Goal: Task Accomplishment & Management: Manage account settings

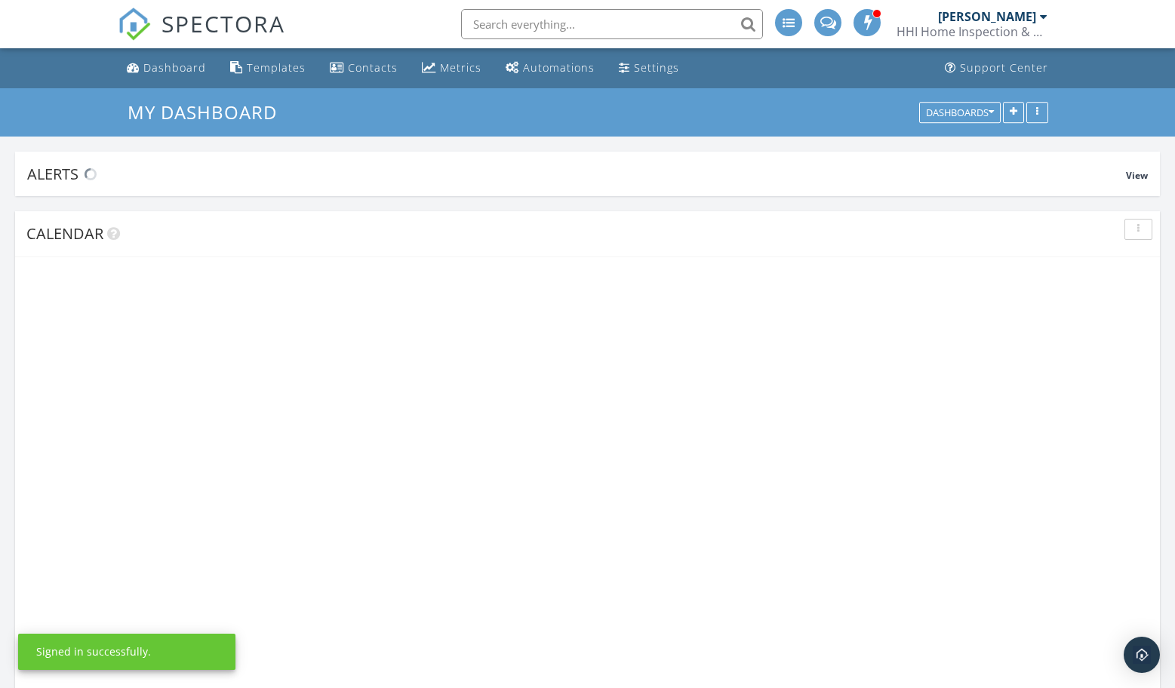
scroll to position [1374, 1175]
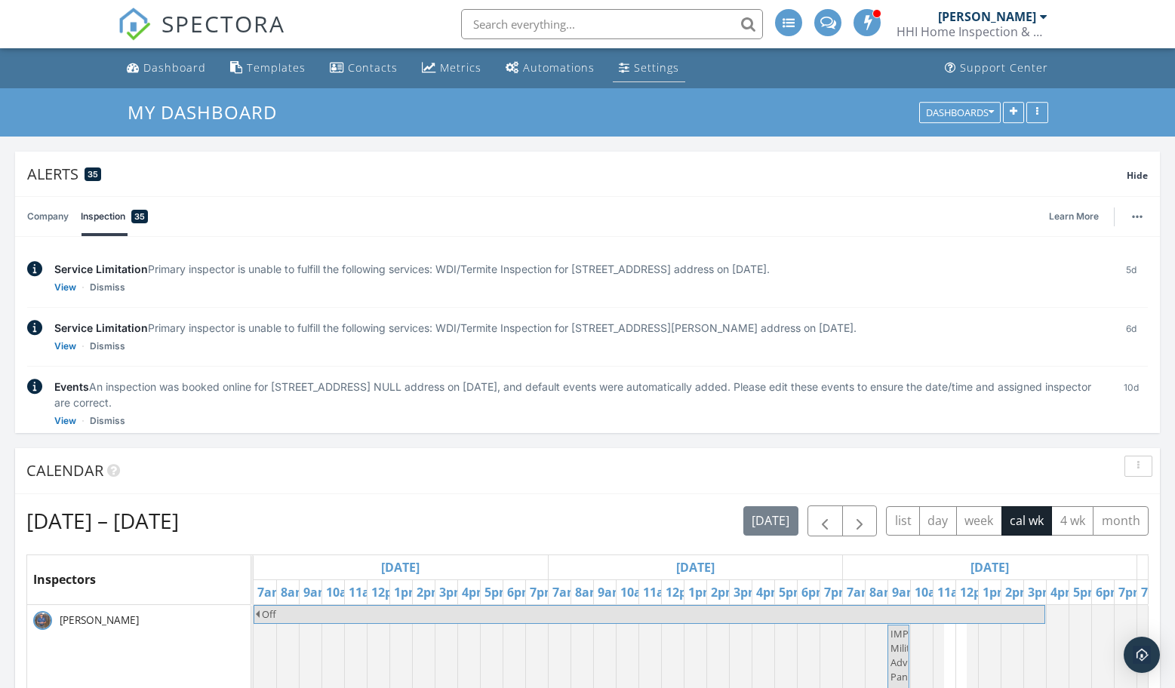
click at [661, 64] on div "Settings" at bounding box center [656, 67] width 45 height 14
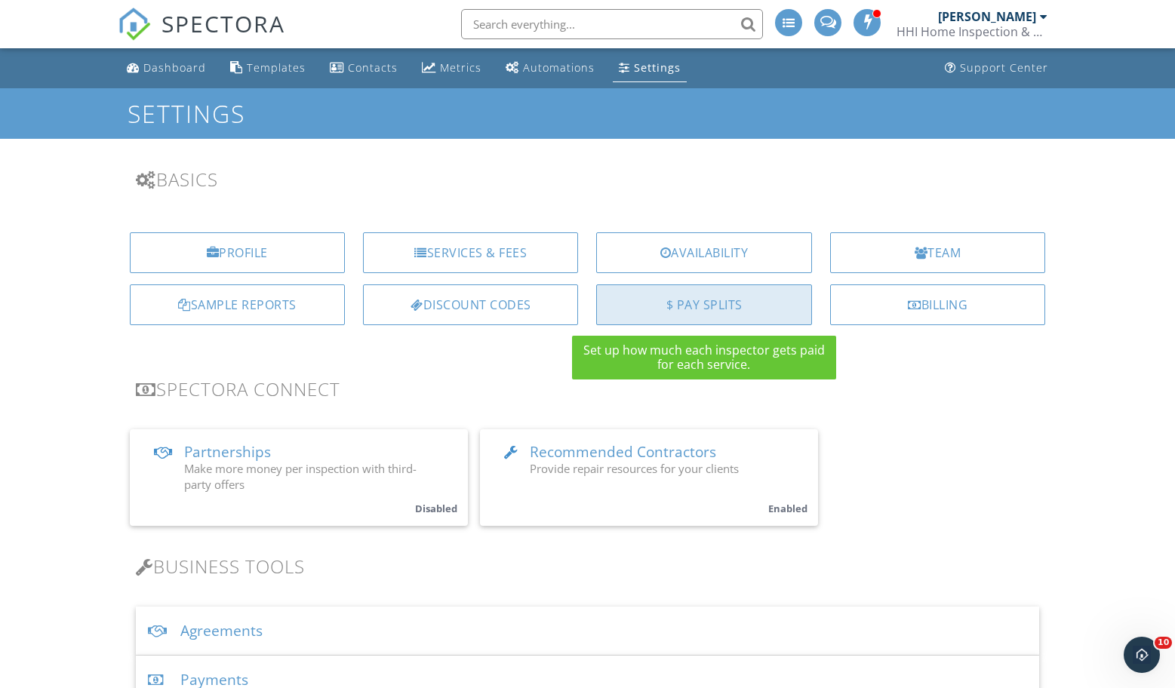
click at [689, 306] on div "$ Pay Splits" at bounding box center [703, 304] width 215 height 41
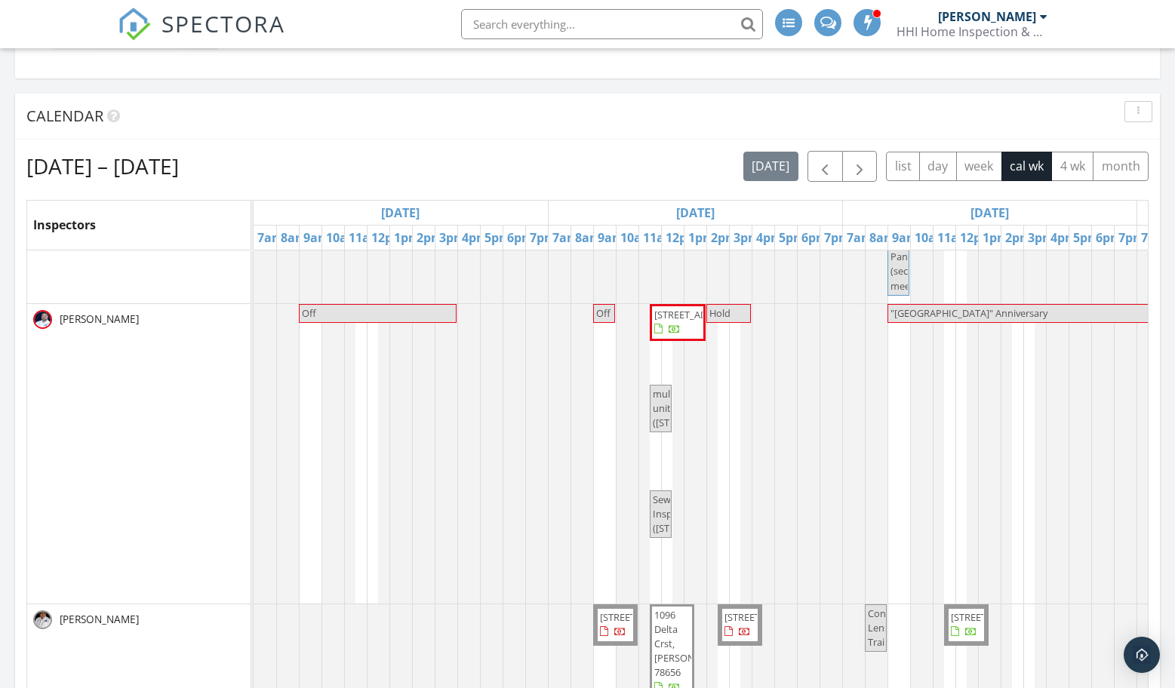
scroll to position [69, 0]
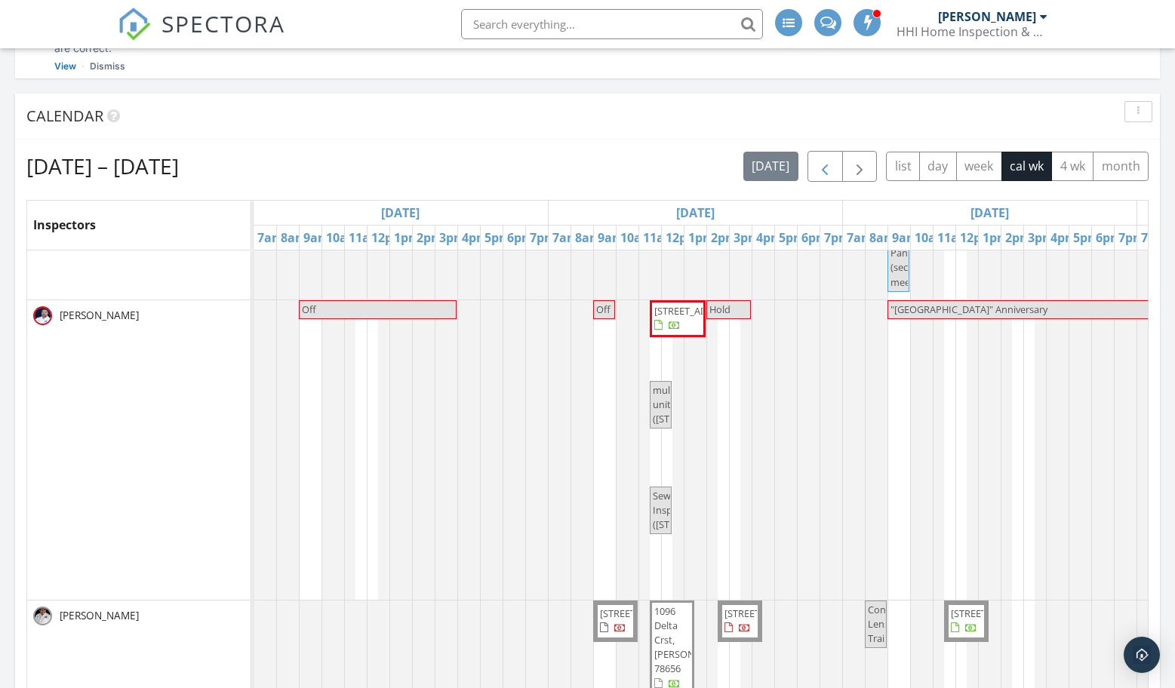
click at [830, 158] on span "button" at bounding box center [824, 167] width 18 height 18
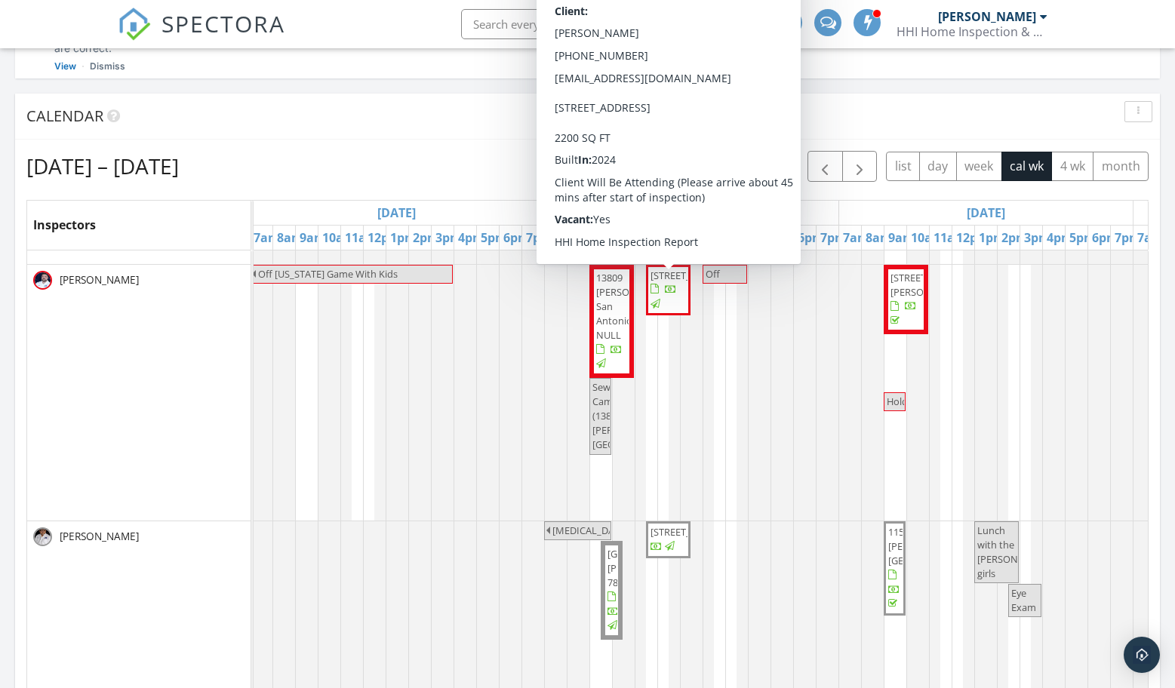
scroll to position [41, 0]
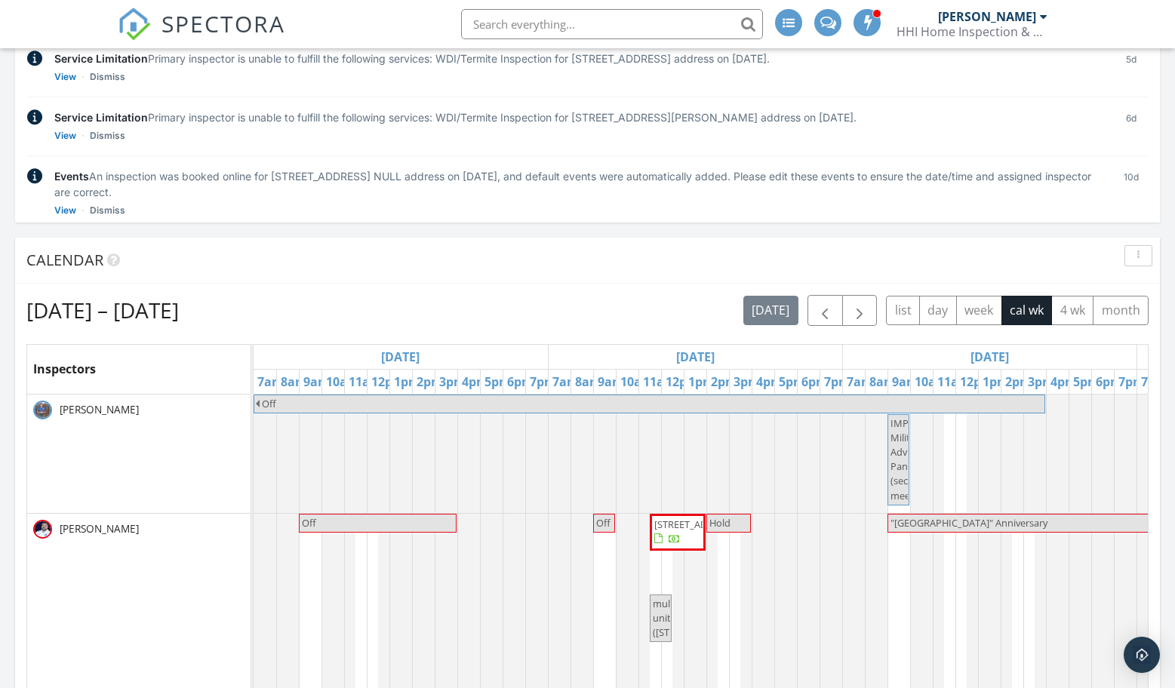
scroll to position [253, 0]
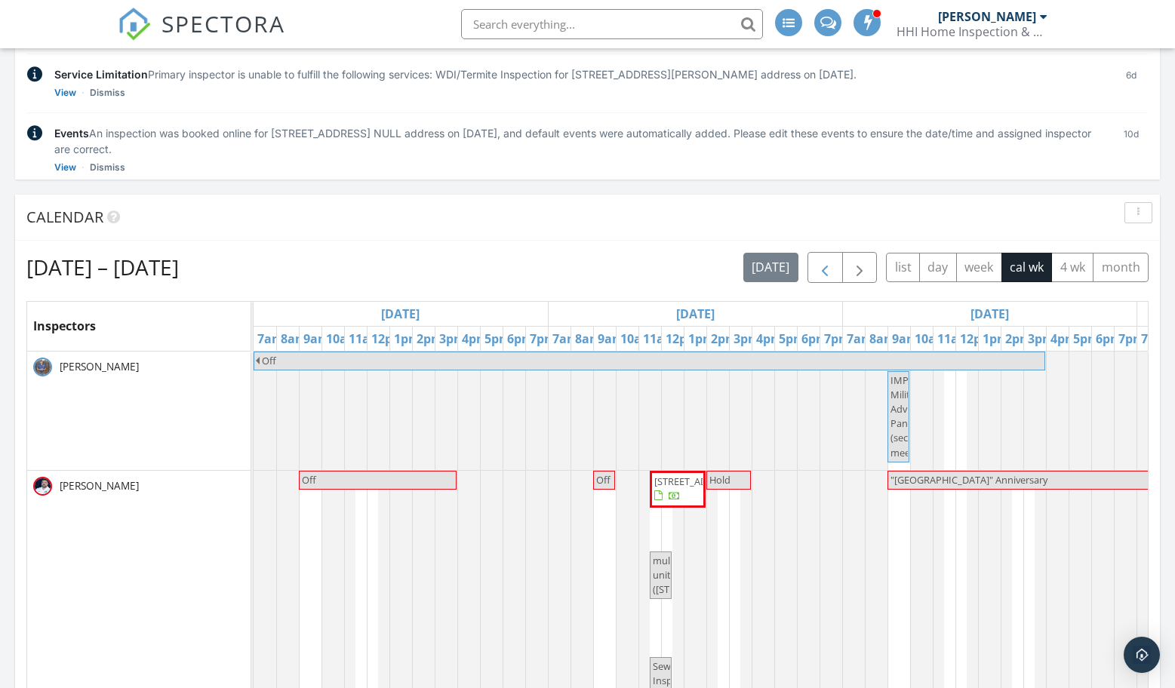
click at [819, 272] on span "button" at bounding box center [824, 268] width 18 height 18
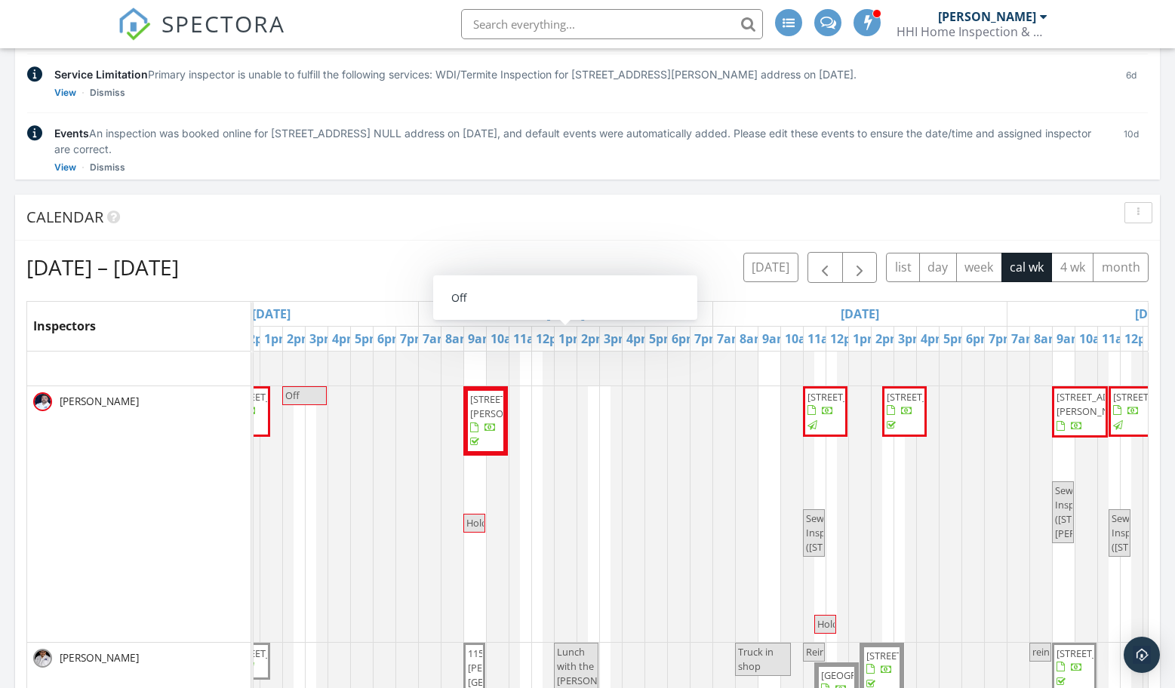
scroll to position [35, 424]
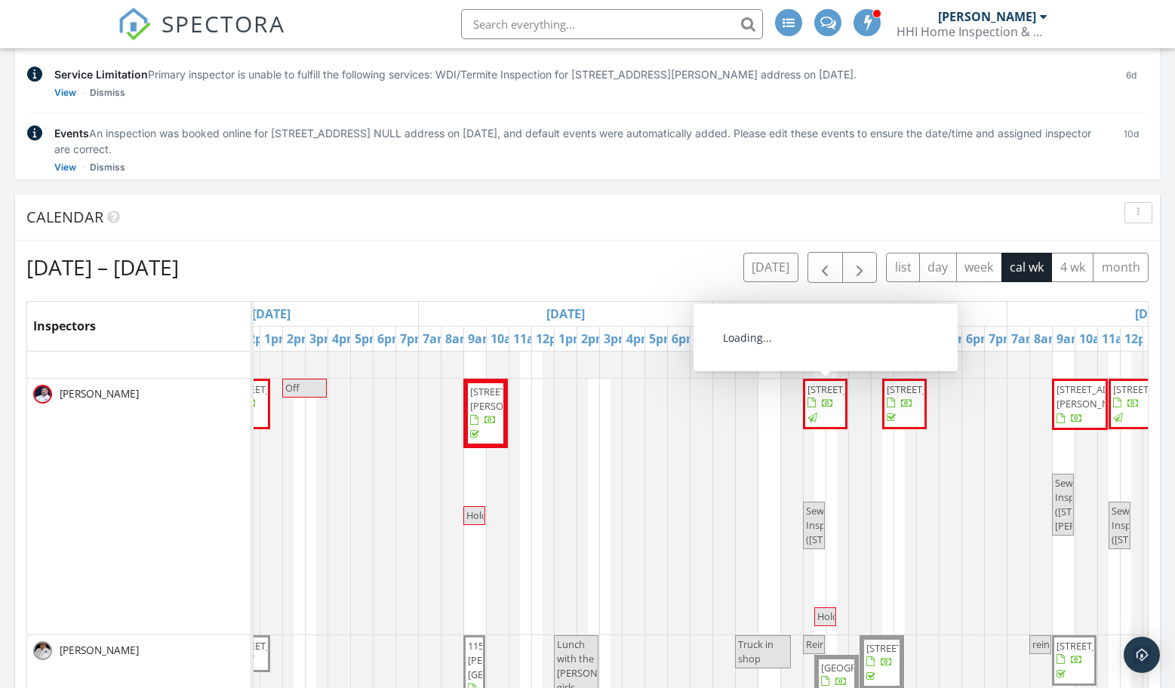
click at [824, 396] on span "130 Hampton Way, Shavano Park 78249" at bounding box center [849, 389] width 84 height 14
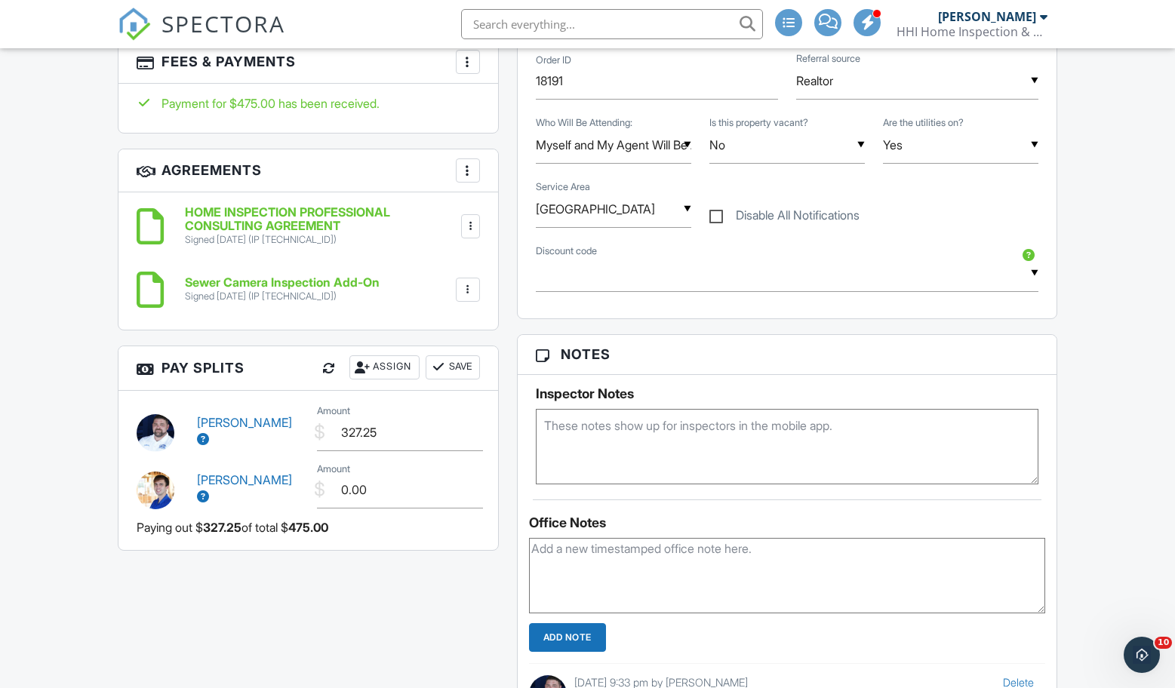
scroll to position [1082, 0]
drag, startPoint x: 387, startPoint y: 427, endPoint x: 337, endPoint y: 428, distance: 49.8
click at [337, 428] on input "327.25" at bounding box center [399, 431] width 165 height 37
type input "454.75"
click at [444, 362] on button "Save" at bounding box center [452, 367] width 54 height 24
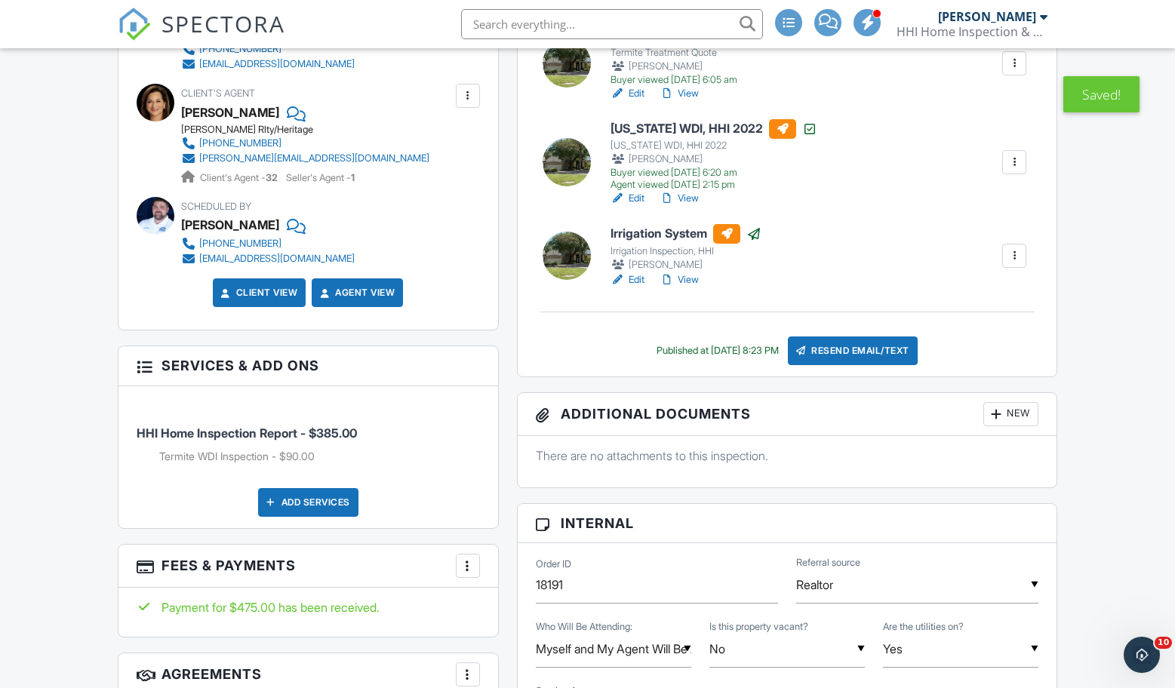
scroll to position [688, 0]
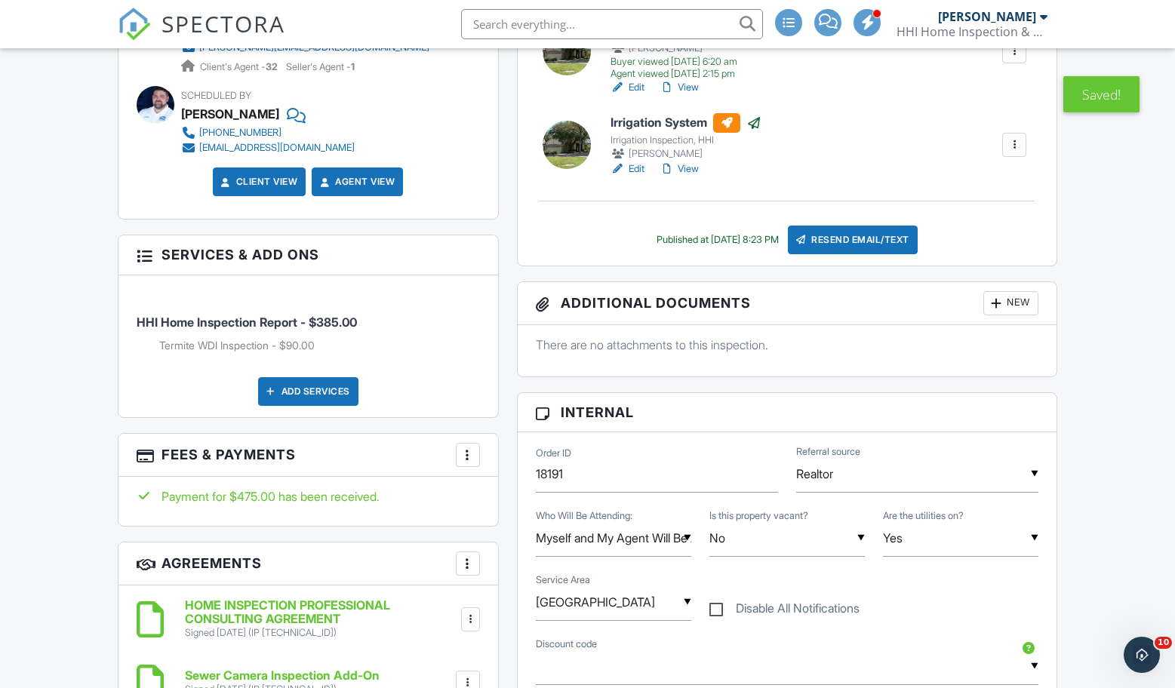
click at [464, 447] on div at bounding box center [467, 454] width 15 height 15
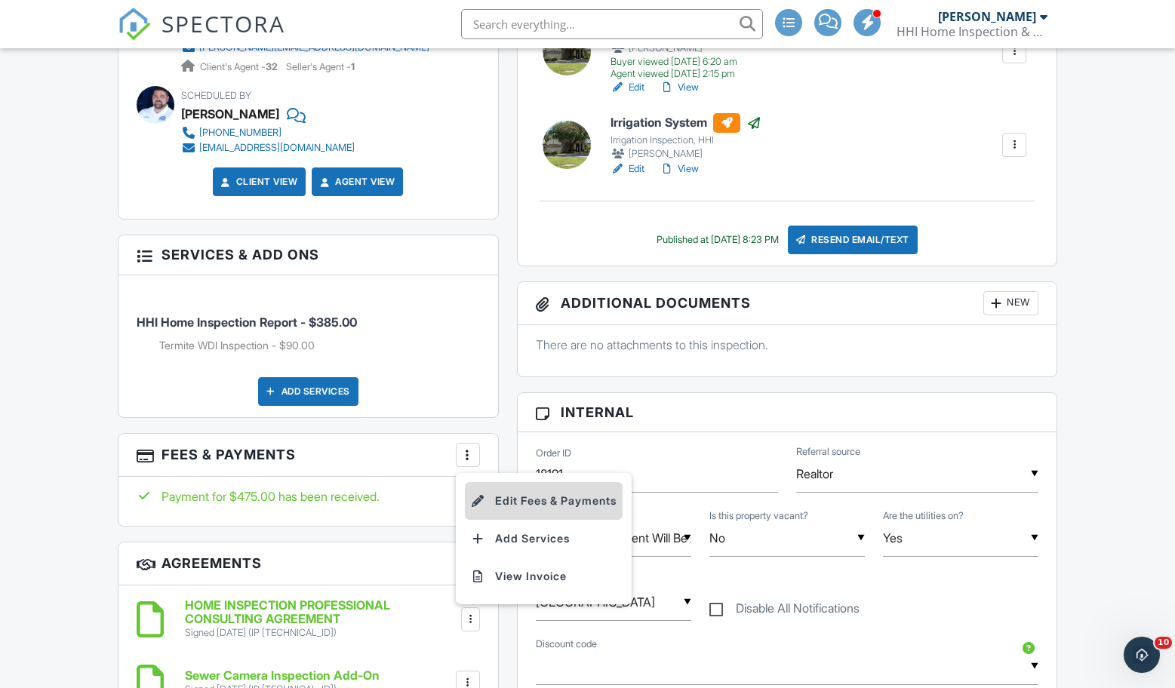
click at [505, 499] on li "Edit Fees & Payments" at bounding box center [544, 501] width 158 height 38
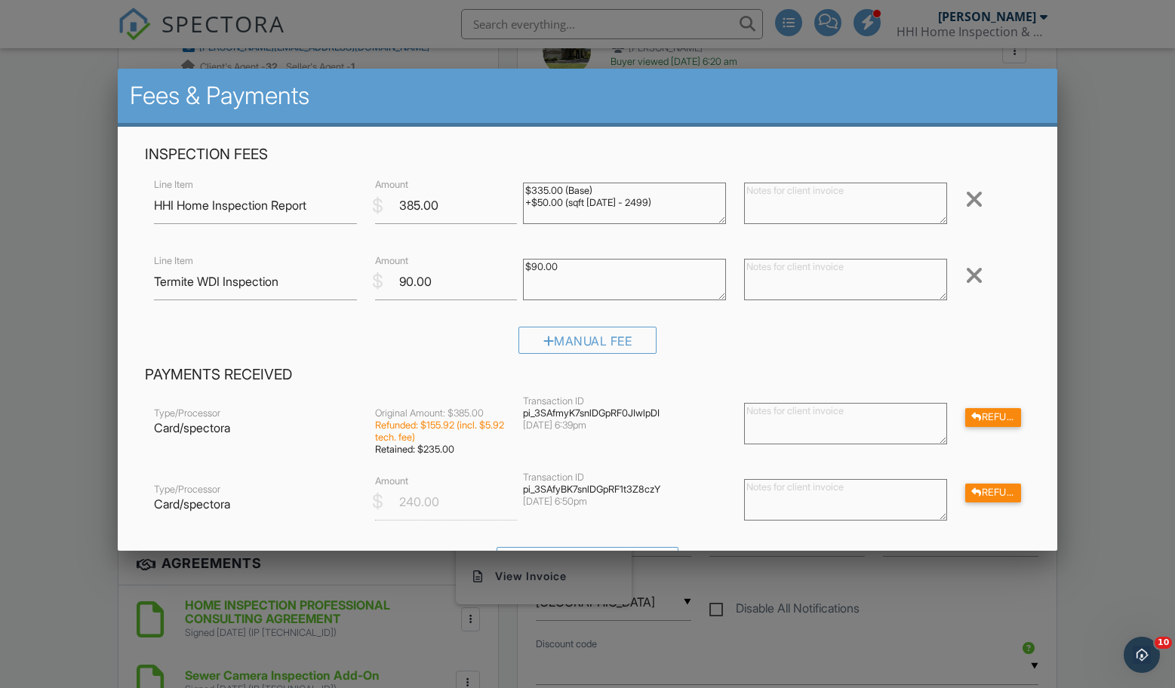
click at [63, 281] on div at bounding box center [587, 355] width 1175 height 860
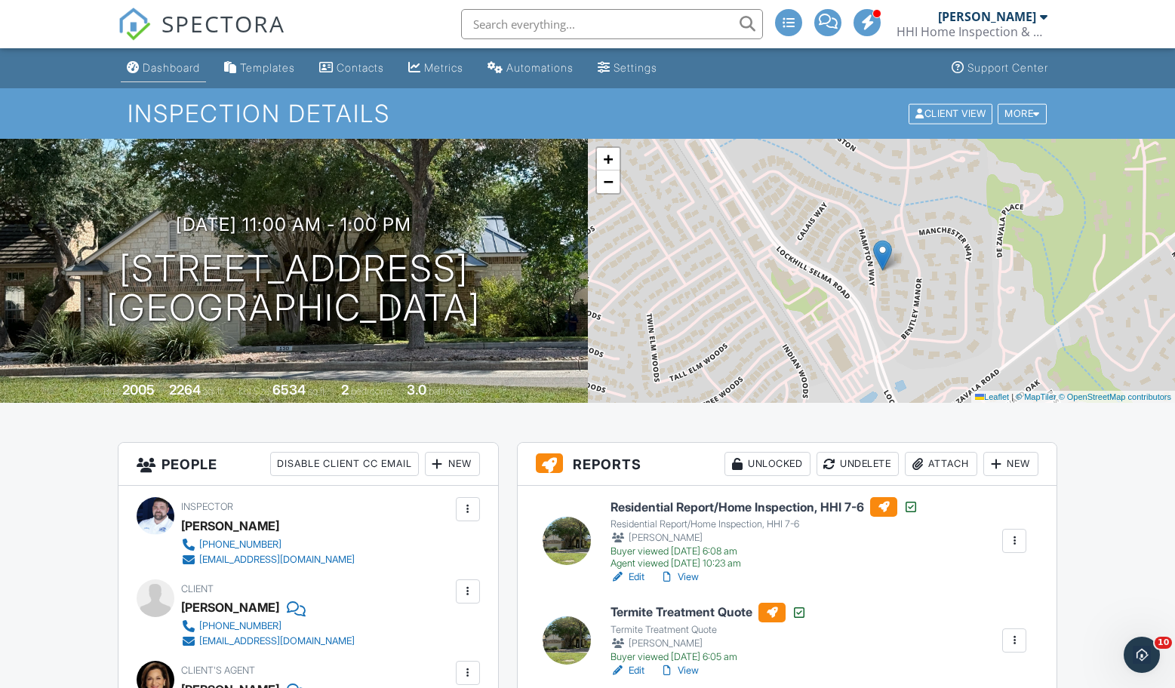
scroll to position [0, 0]
click at [146, 68] on div "Dashboard" at bounding box center [171, 67] width 57 height 13
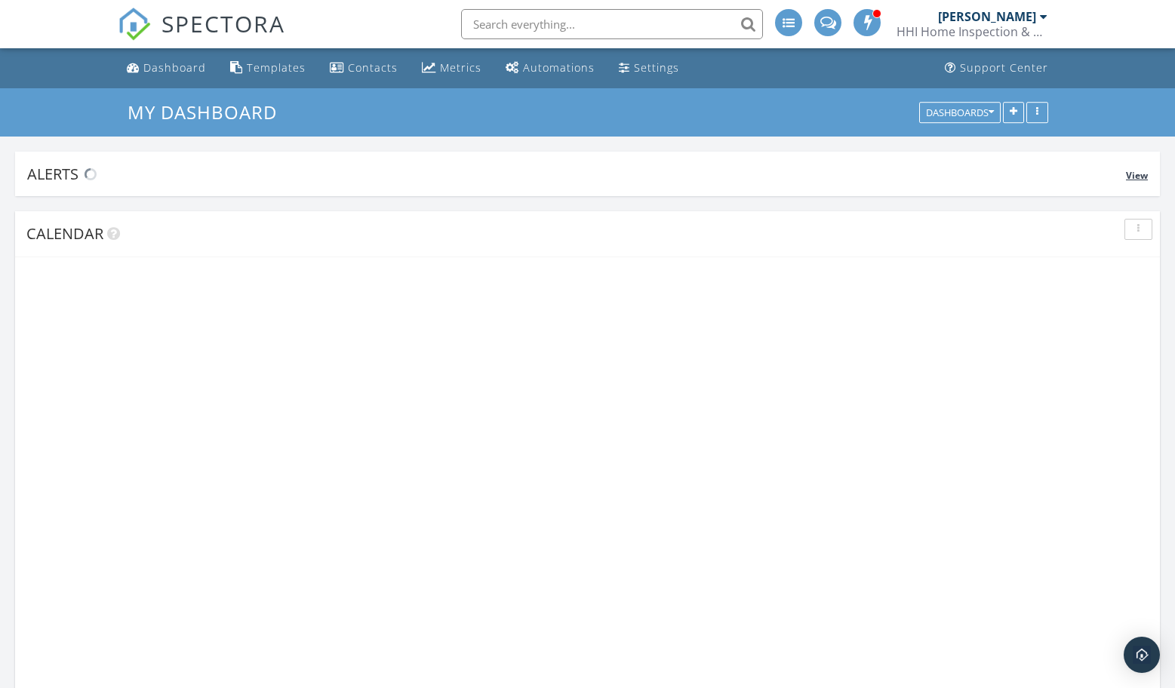
scroll to position [1374, 1175]
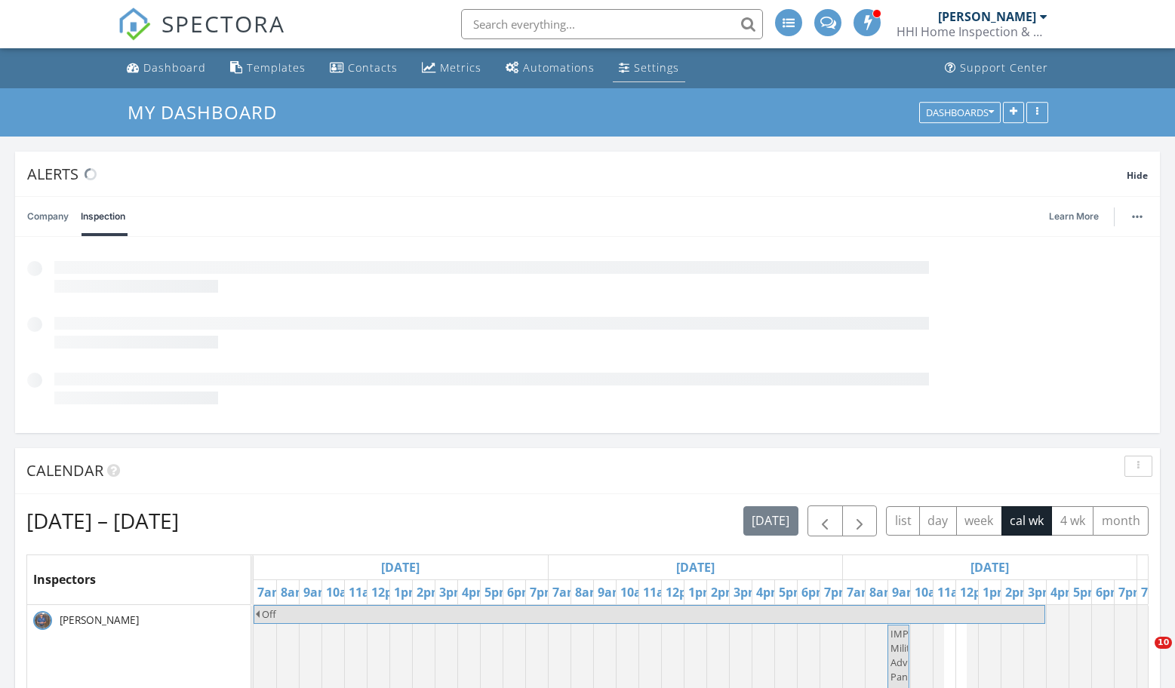
click at [644, 66] on div "Settings" at bounding box center [656, 67] width 45 height 14
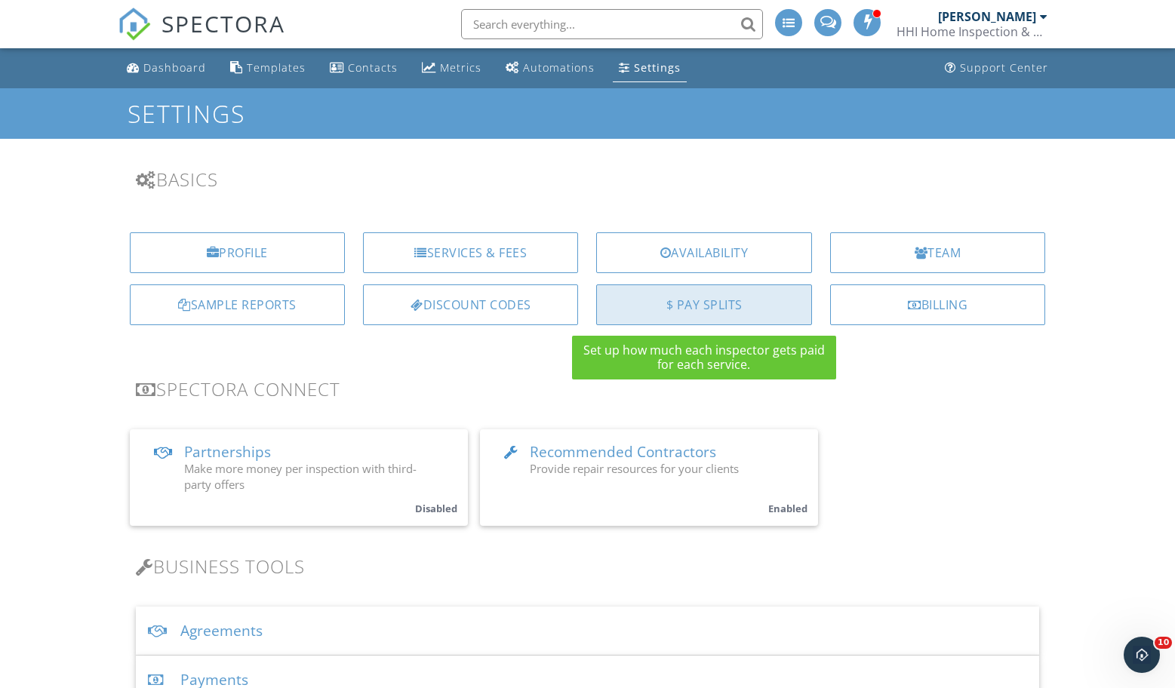
click at [707, 319] on div "$ Pay Splits" at bounding box center [703, 304] width 215 height 41
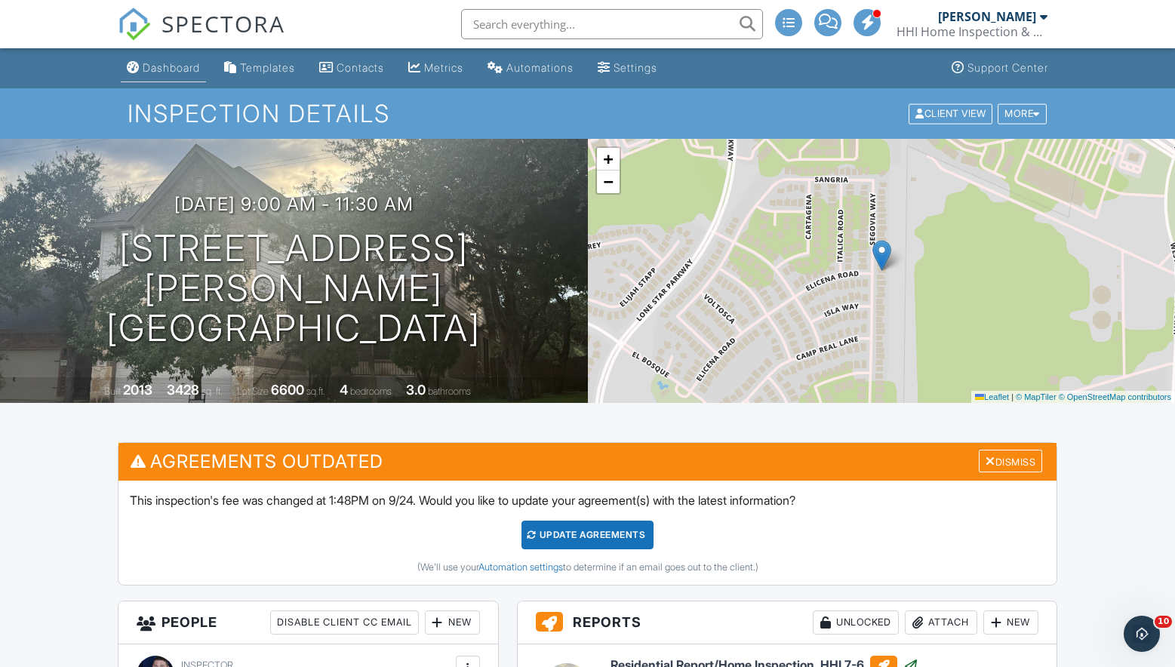
click at [162, 65] on div "Dashboard" at bounding box center [171, 67] width 57 height 13
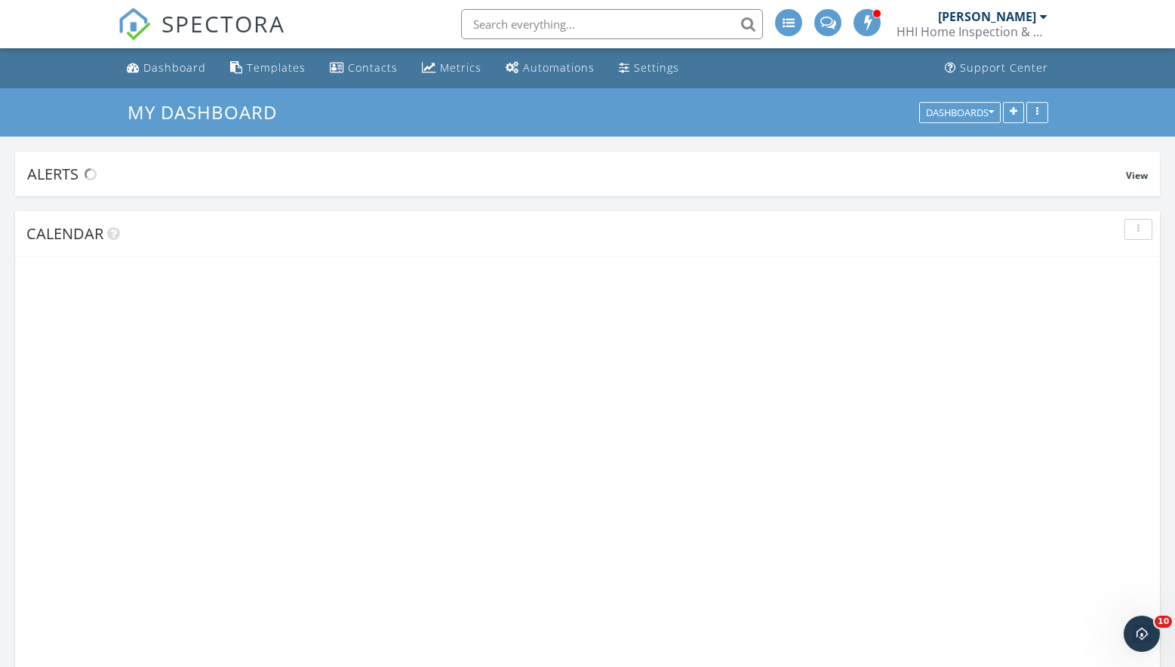
scroll to position [1374, 1175]
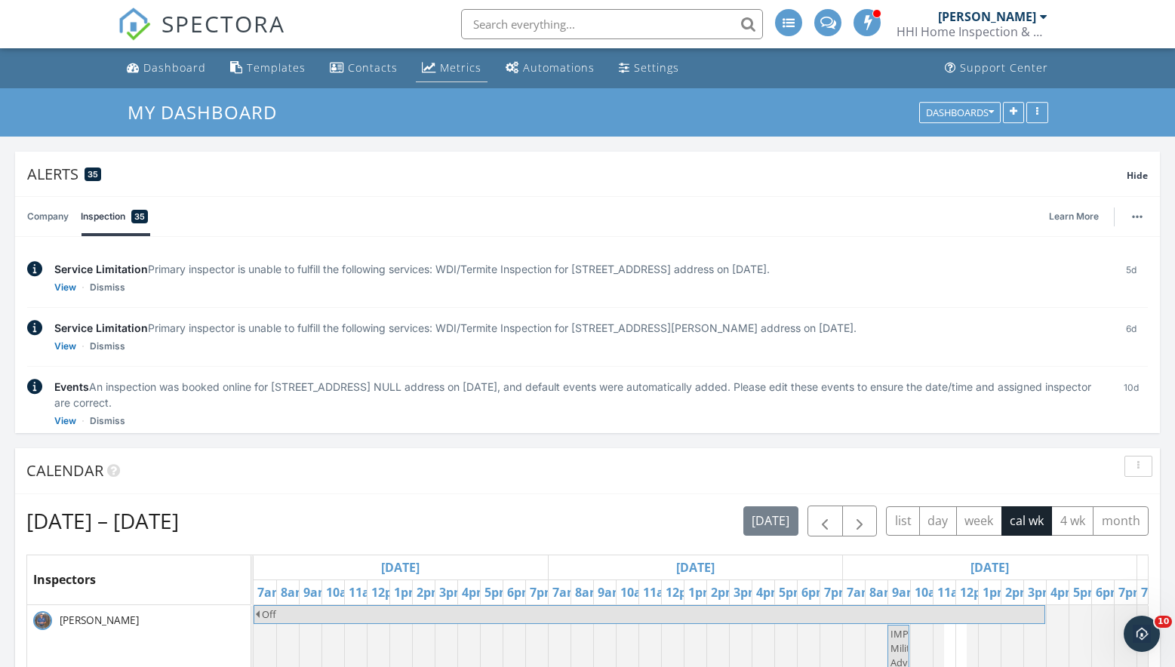
click at [448, 66] on div "Metrics" at bounding box center [460, 67] width 41 height 14
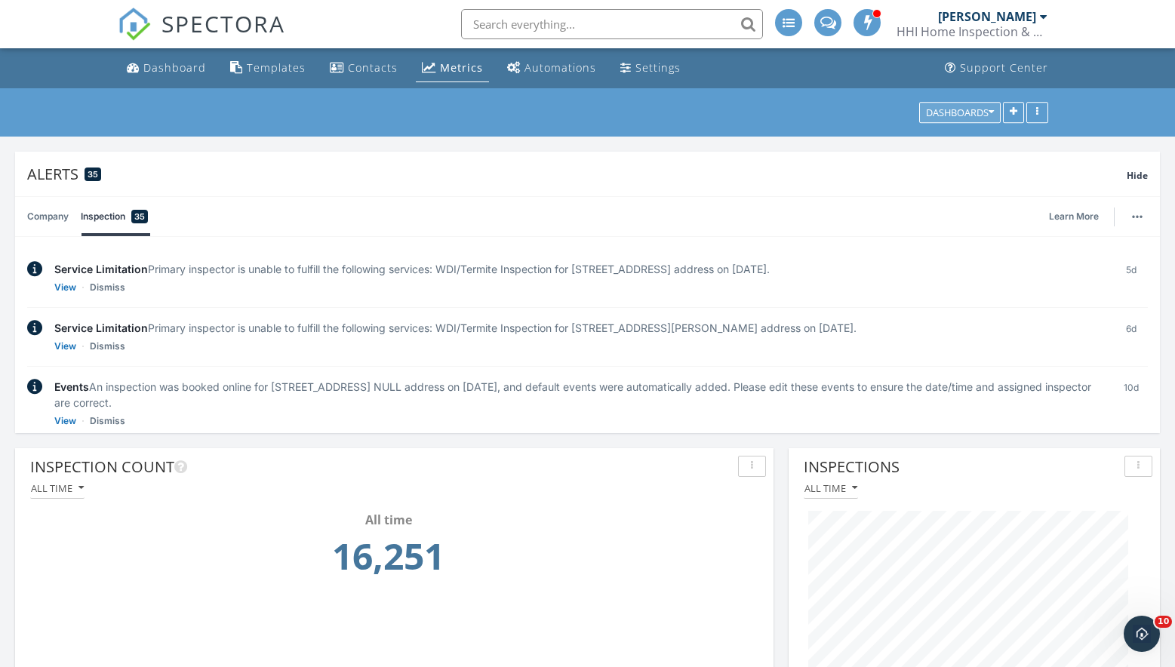
click at [993, 114] on icon "button" at bounding box center [990, 112] width 5 height 11
click at [946, 327] on span "daash" at bounding box center [942, 327] width 35 height 17
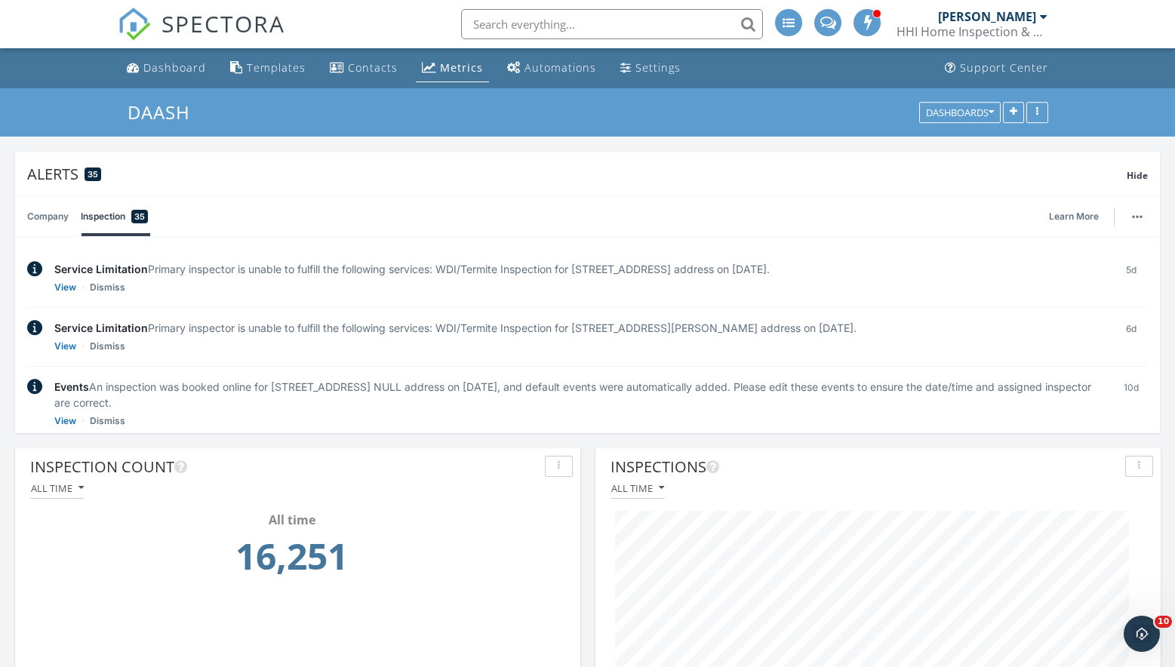
scroll to position [-1, 0]
click at [1025, 20] on div "[PERSON_NAME]" at bounding box center [987, 16] width 98 height 15
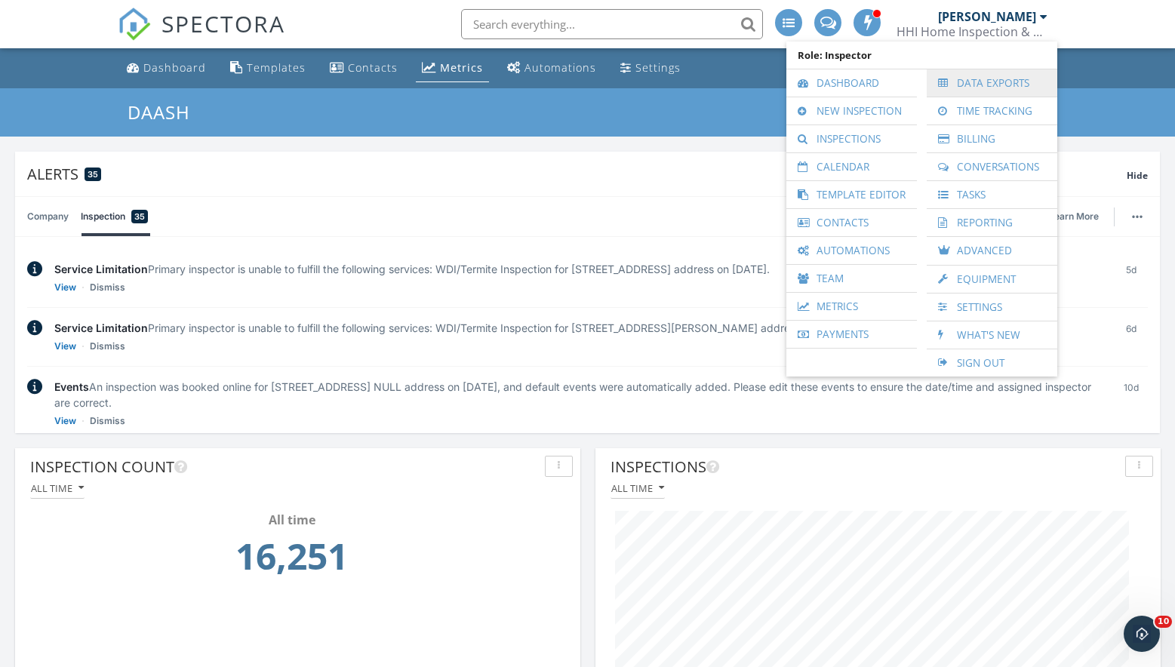
click at [979, 85] on link "Data Exports" at bounding box center [991, 82] width 115 height 27
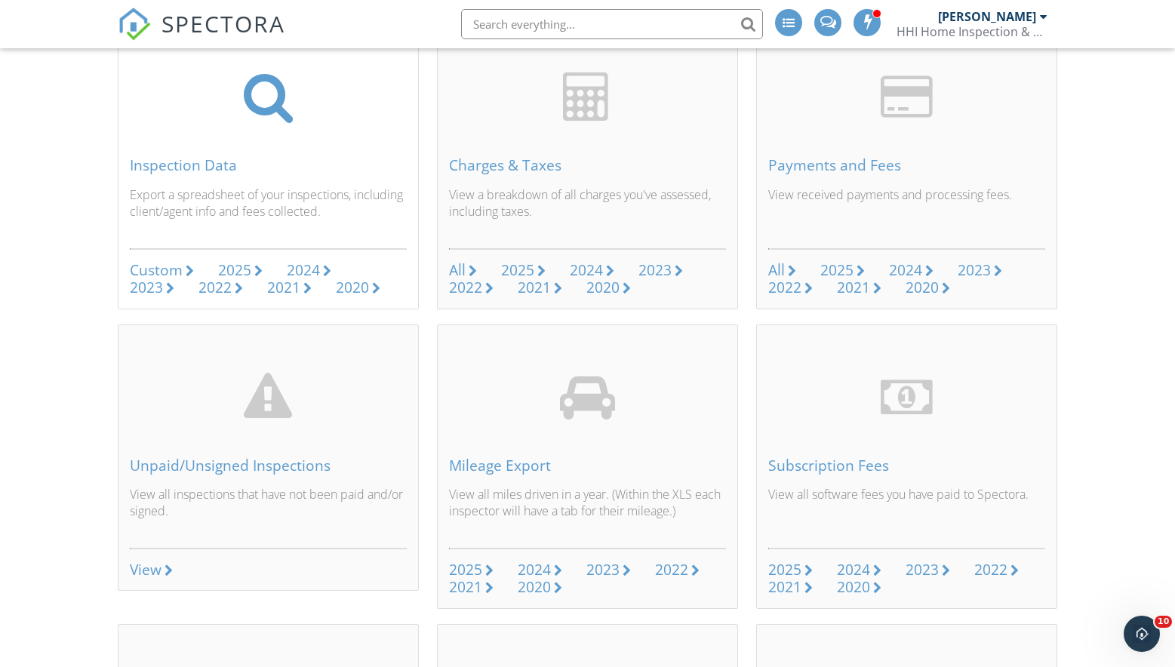
scroll to position [140, 0]
click at [174, 265] on div "Custom" at bounding box center [156, 269] width 53 height 20
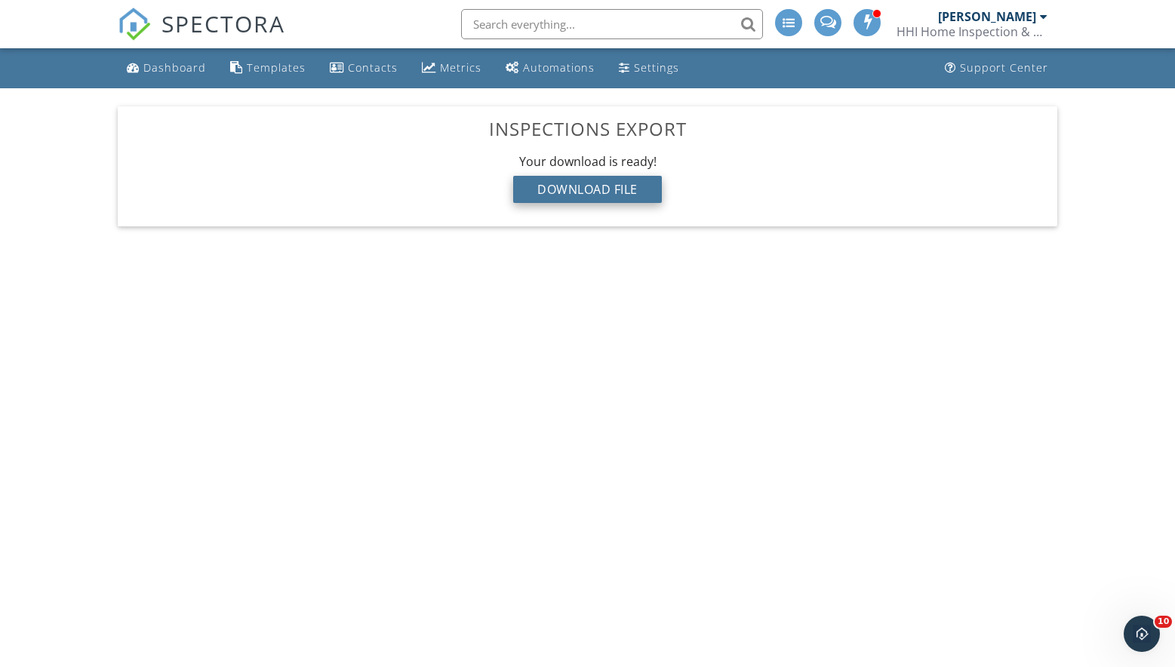
click at [562, 190] on div "Download File" at bounding box center [587, 189] width 149 height 27
click at [573, 200] on div "Download File" at bounding box center [587, 189] width 149 height 27
click at [407, 176] on div "Your download is ready! Download File" at bounding box center [588, 183] width 916 height 61
click at [577, 186] on div "Download File" at bounding box center [587, 189] width 149 height 27
click at [566, 183] on div "Download File" at bounding box center [587, 189] width 149 height 27
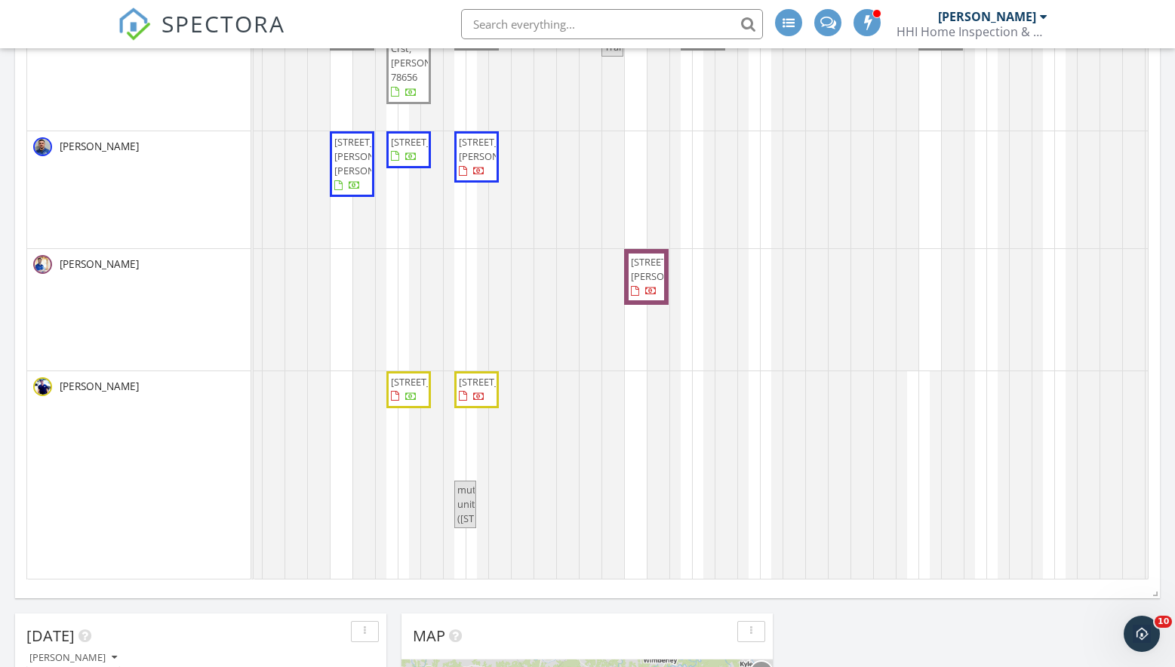
click at [0, 0] on div at bounding box center [0, 0] width 0 height 0
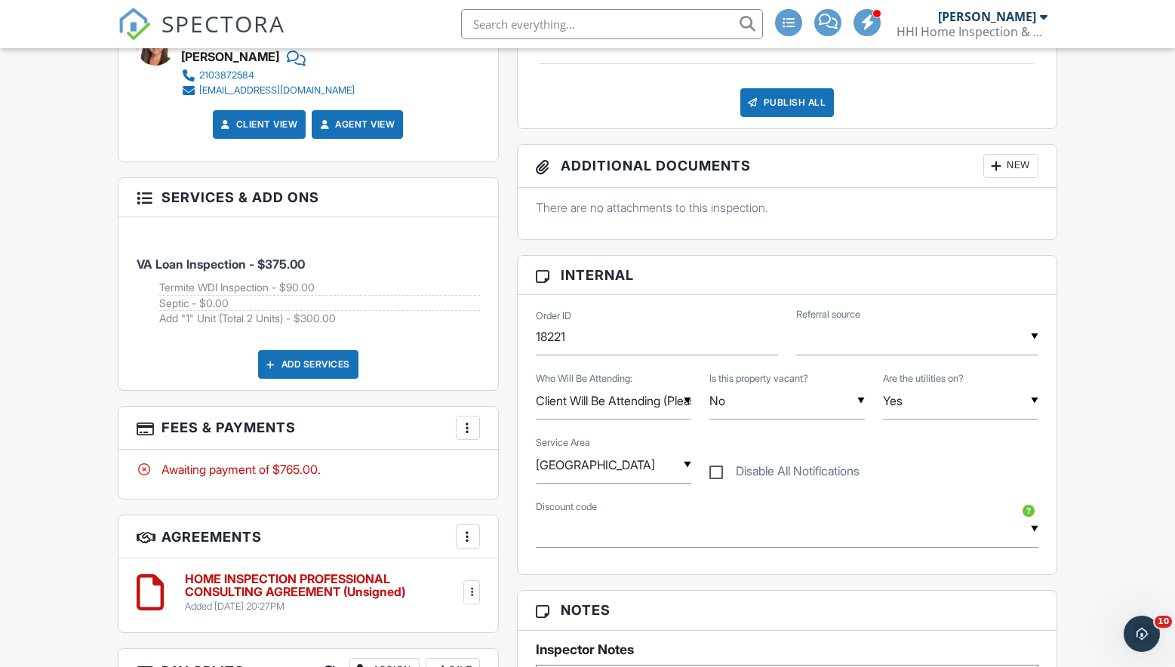
scroll to position [765, 0]
click at [303, 350] on div "Add Services" at bounding box center [308, 364] width 100 height 29
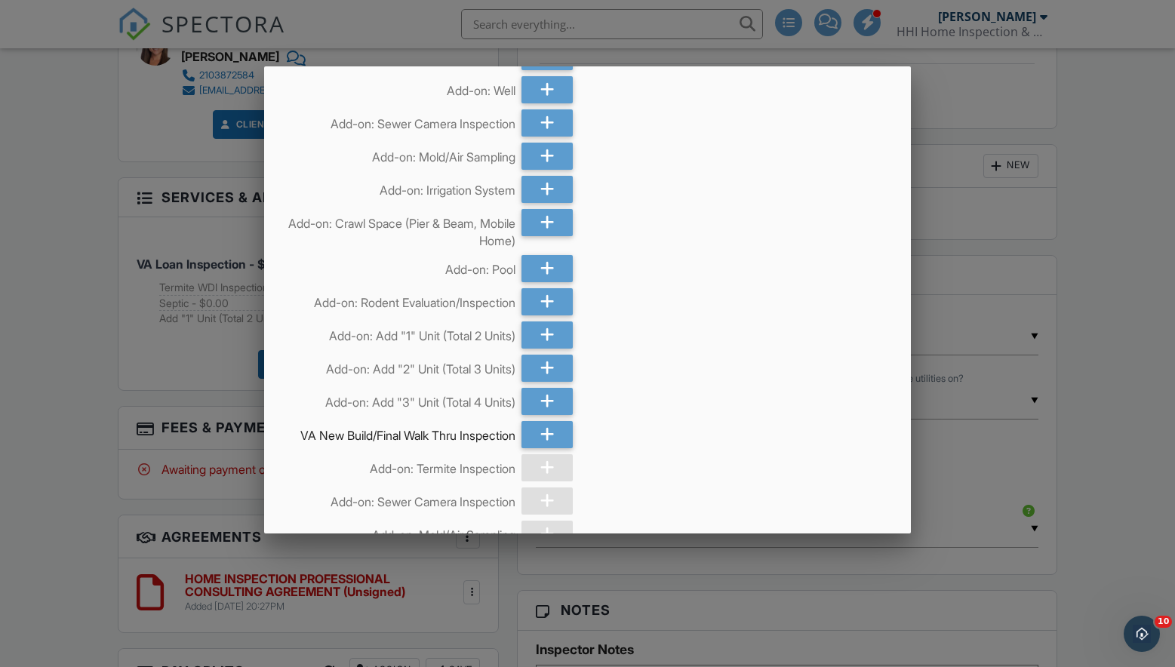
scroll to position [835, 0]
click at [536, 347] on div at bounding box center [546, 333] width 51 height 27
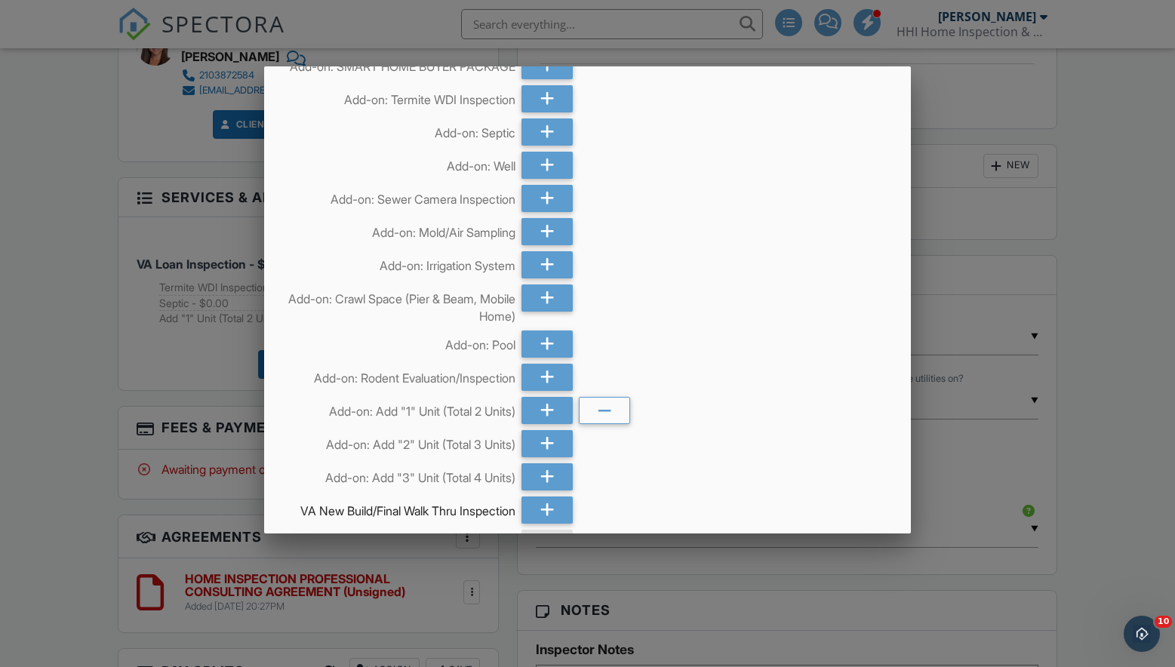
scroll to position [754, 0]
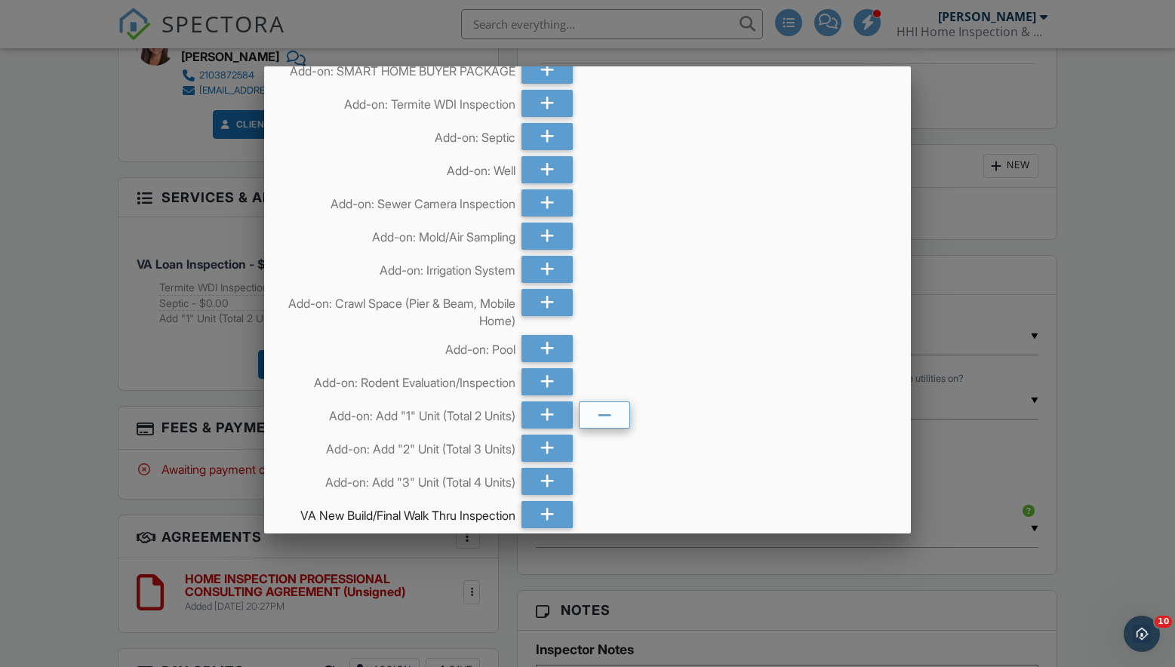
click at [603, 429] on icon at bounding box center [604, 415] width 14 height 27
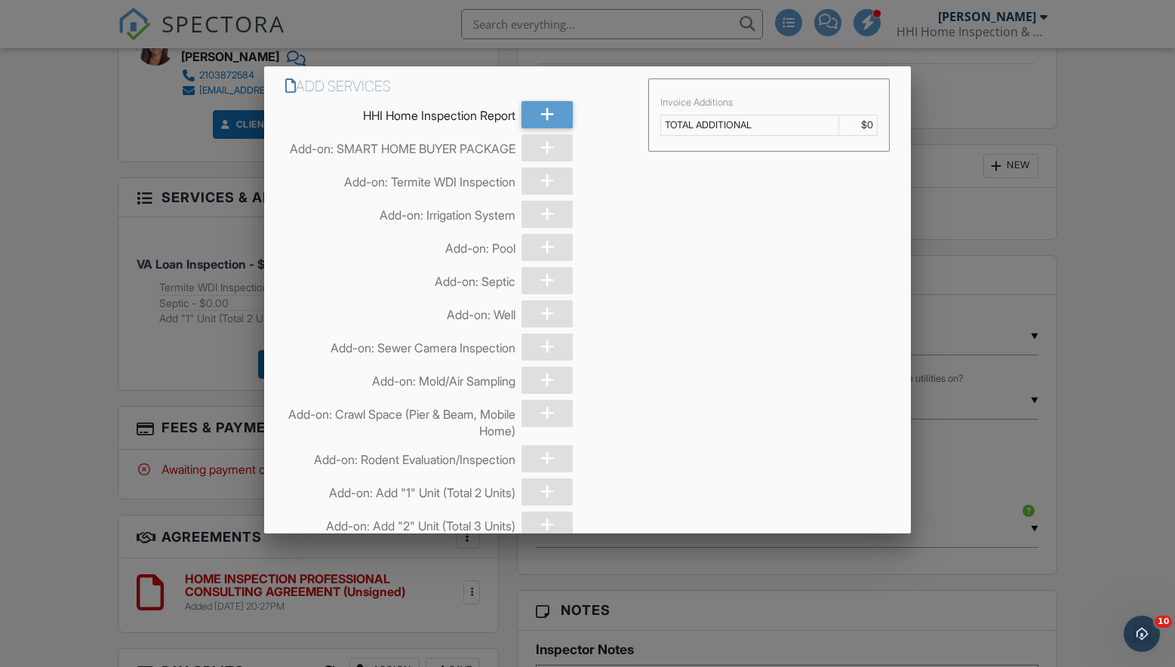
scroll to position [0, 0]
click at [84, 179] on div at bounding box center [587, 342] width 1175 height 834
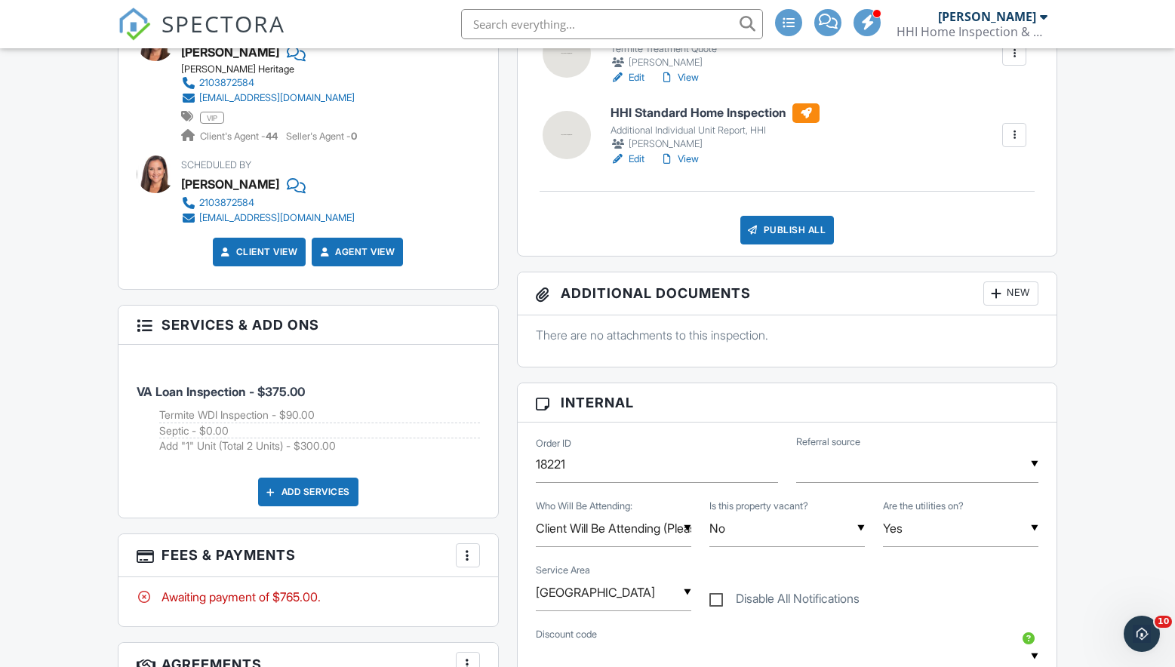
scroll to position [634, 0]
